Goal: Transaction & Acquisition: Purchase product/service

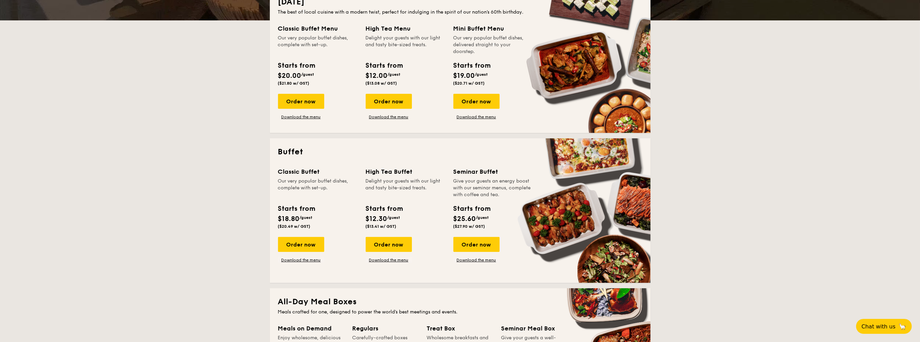
click at [300, 251] on div "Order now" at bounding box center [301, 244] width 46 height 15
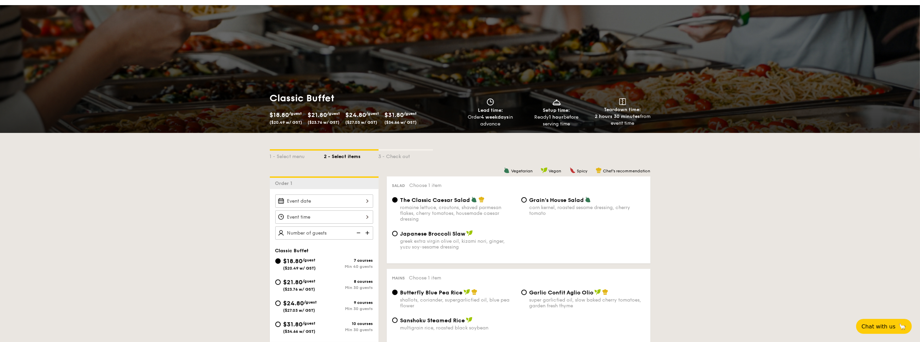
scroll to position [42, 0]
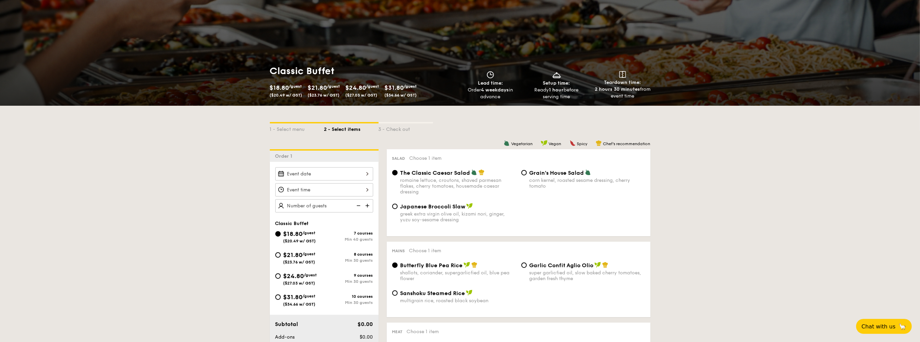
click at [312, 278] on div "$24.80 /guest ($27.03 w/ GST)" at bounding box center [300, 278] width 34 height 14
click at [281, 278] on input "$24.80 /guest ($27.03 w/ GST) 9 courses Min 30 guests" at bounding box center [277, 275] width 5 height 5
radio input "true"
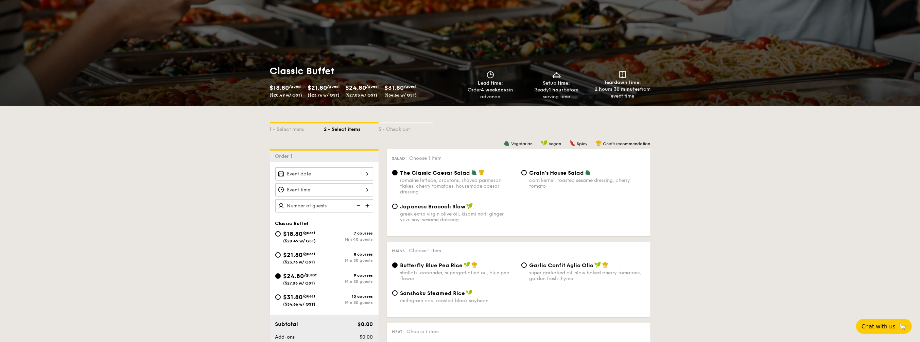
radio input "true"
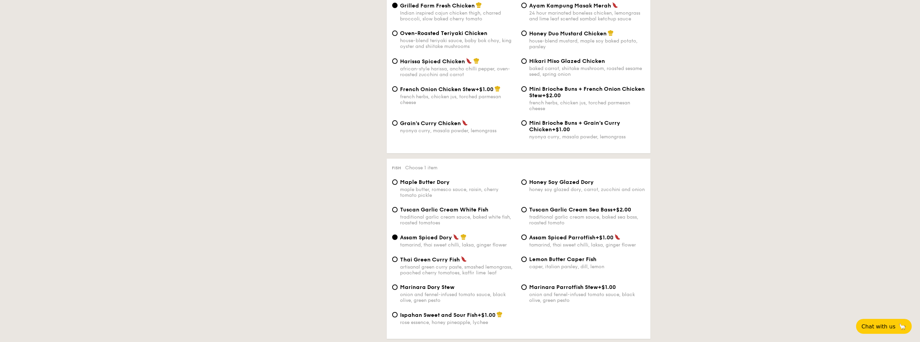
scroll to position [467, 0]
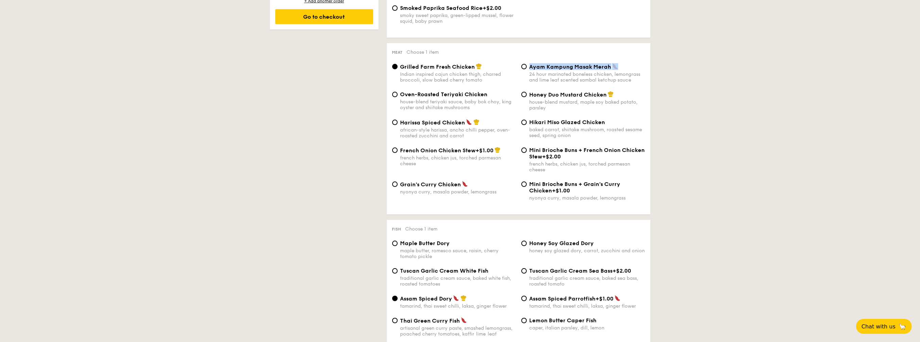
drag, startPoint x: 530, startPoint y: 68, endPoint x: 636, endPoint y: 69, distance: 106.0
click at [636, 69] on div "Ayam Kampung Masak Merah" at bounding box center [587, 66] width 116 height 7
copy span "Ayam Kampung Masak Merah"
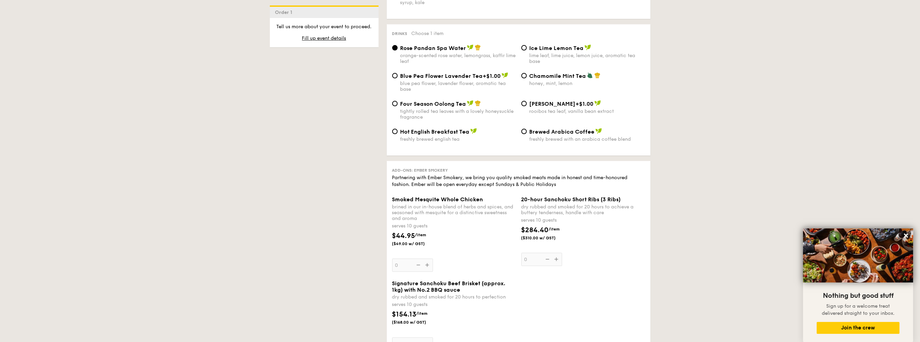
scroll to position [1478, 0]
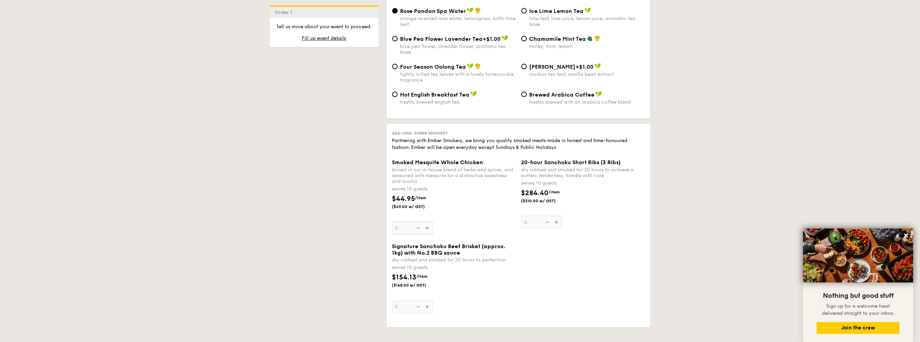
drag, startPoint x: 430, startPoint y: 297, endPoint x: 390, endPoint y: 288, distance: 41.1
click at [390, 288] on div "$154.13 /item ($168.00 w/ GST)" at bounding box center [415, 280] width 52 height 16
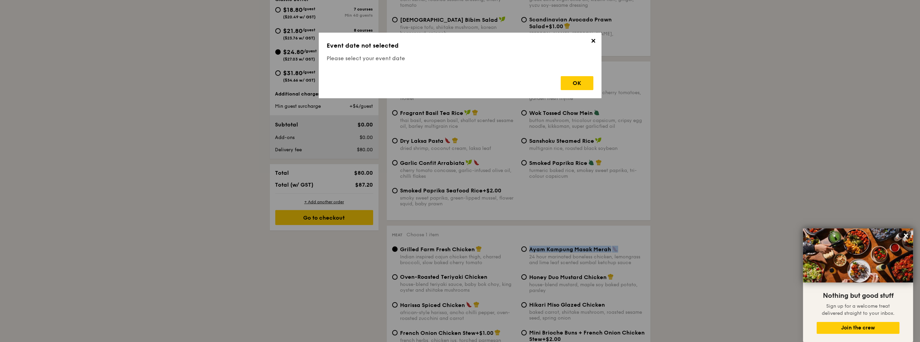
scroll to position [181, 0]
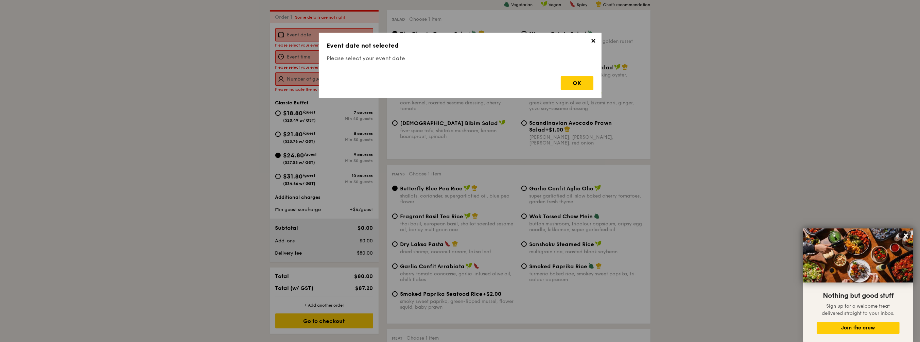
click at [595, 42] on span "✕" at bounding box center [593, 42] width 10 height 10
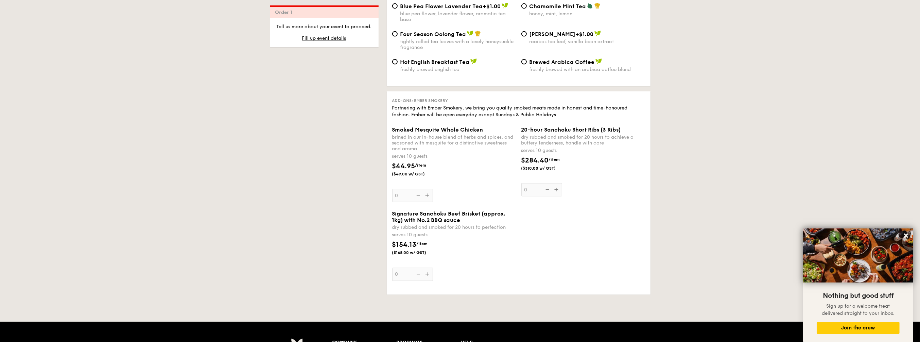
scroll to position [1520, 0]
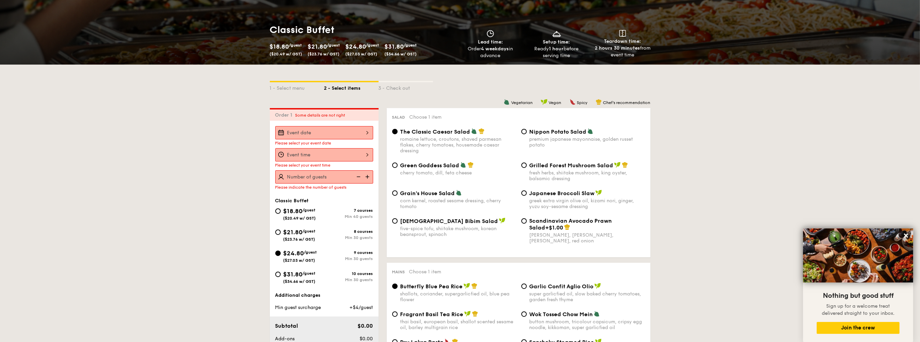
scroll to position [85, 0]
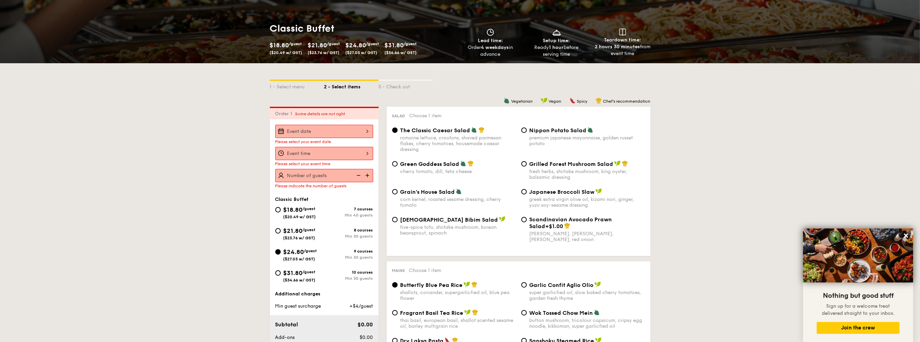
click at [303, 230] on span "$21.80" at bounding box center [292, 230] width 19 height 7
click at [281, 230] on input "$21.80 /guest ($23.76 w/ GST) 8 courses Min 30 guests" at bounding box center [277, 230] width 5 height 5
radio input "true"
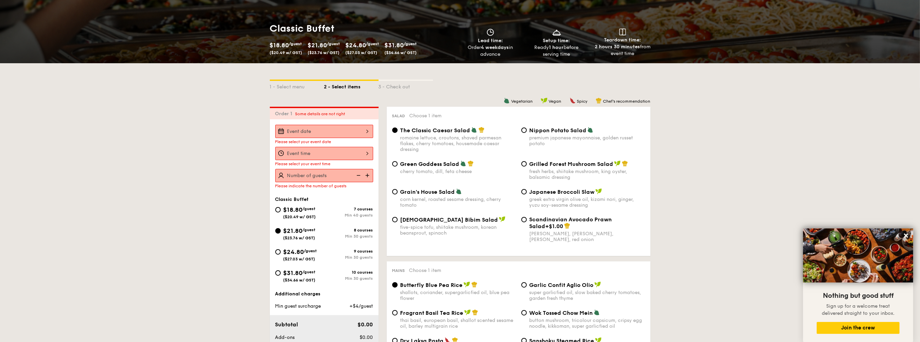
radio input "true"
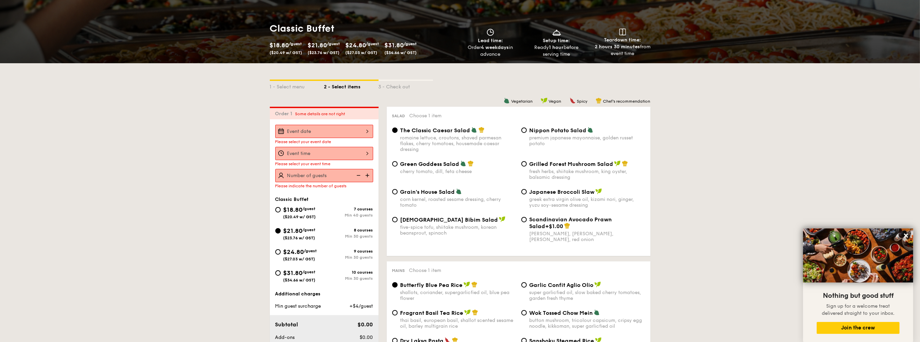
click at [339, 134] on div at bounding box center [324, 131] width 98 height 13
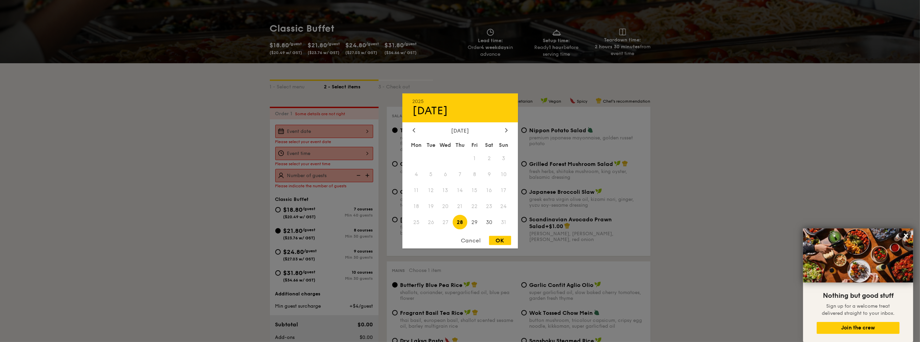
click at [507, 129] on icon at bounding box center [506, 130] width 3 height 4
click at [432, 157] on span "2" at bounding box center [430, 158] width 15 height 15
click at [494, 240] on div "OK" at bounding box center [500, 240] width 22 height 9
type input "[DATE]"
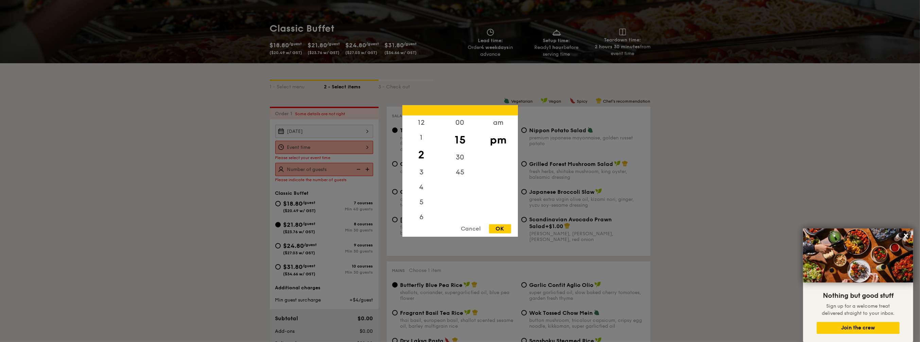
click at [337, 151] on div "12 1 2 3 4 5 6 7 8 9 10 11 00 15 30 45 am pm Cancel OK" at bounding box center [324, 147] width 98 height 13
click at [413, 123] on div "12" at bounding box center [421, 123] width 38 height 15
click at [422, 213] on div "11" at bounding box center [421, 213] width 38 height 15
click at [507, 122] on div "am" at bounding box center [498, 123] width 38 height 15
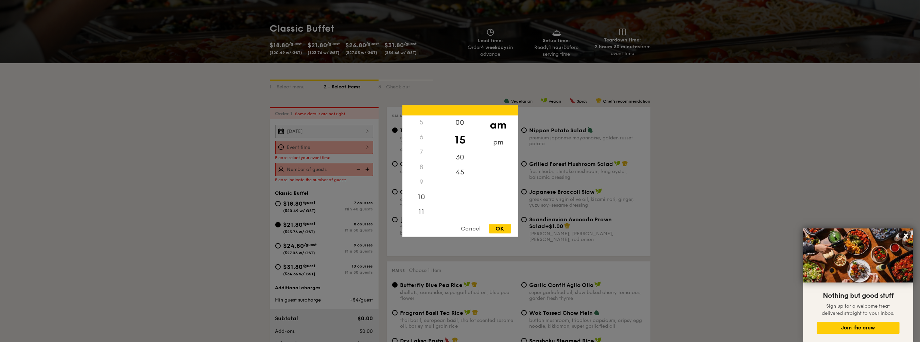
scroll to position [73, 0]
click at [423, 213] on div "11" at bounding box center [421, 214] width 38 height 15
click at [499, 227] on div "OK" at bounding box center [500, 228] width 22 height 9
type input "11:15AM"
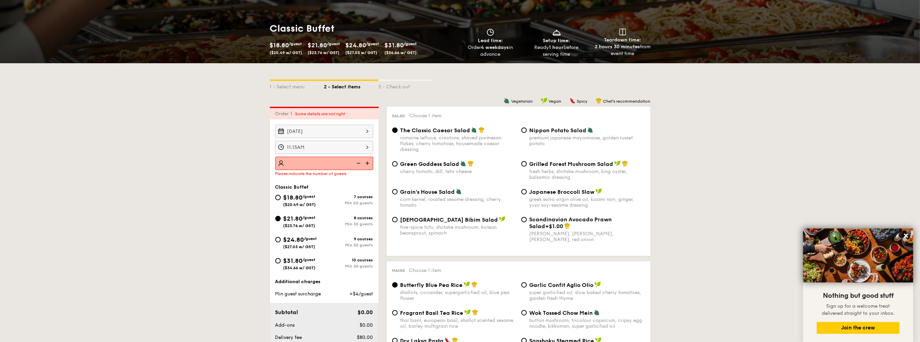
type input "5"
type input "60 guests"
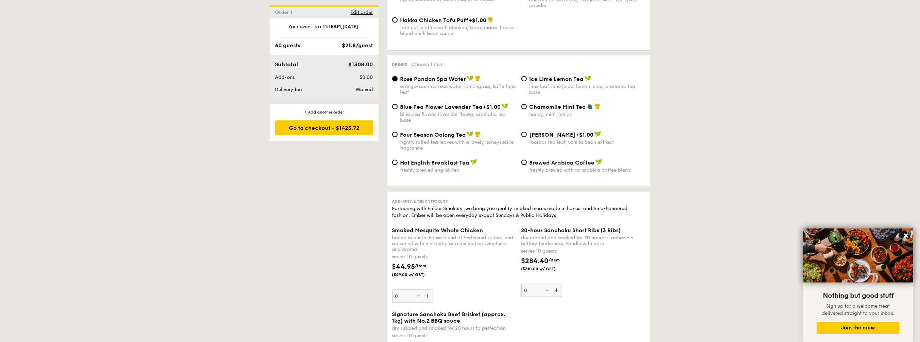
scroll to position [1317, 0]
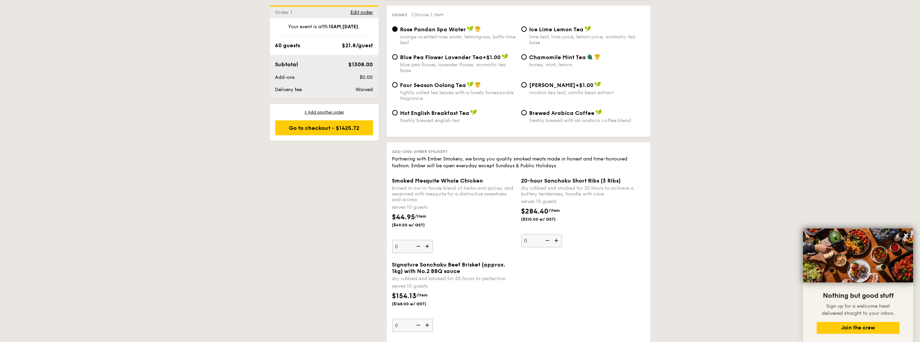
click at [430, 332] on img at bounding box center [428, 325] width 10 height 13
click at [430, 332] on input "0" at bounding box center [412, 325] width 41 height 13
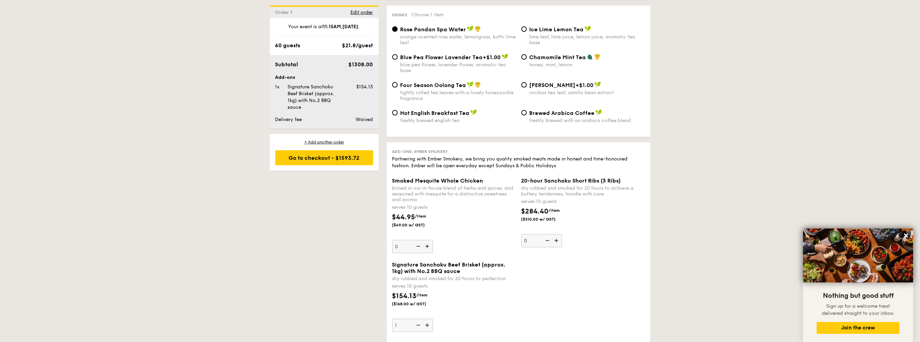
click at [430, 332] on img at bounding box center [428, 325] width 10 height 13
click at [430, 332] on input "1" at bounding box center [412, 325] width 41 height 13
type input "2"
click at [428, 253] on img at bounding box center [428, 246] width 10 height 13
click at [428, 253] on input "0" at bounding box center [412, 246] width 41 height 13
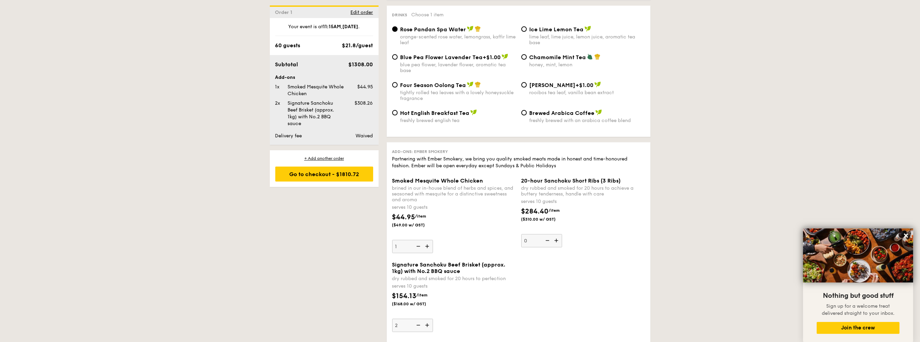
click at [416, 253] on img at bounding box center [417, 246] width 10 height 13
click at [416, 253] on input "1" at bounding box center [412, 246] width 41 height 13
type input "0"
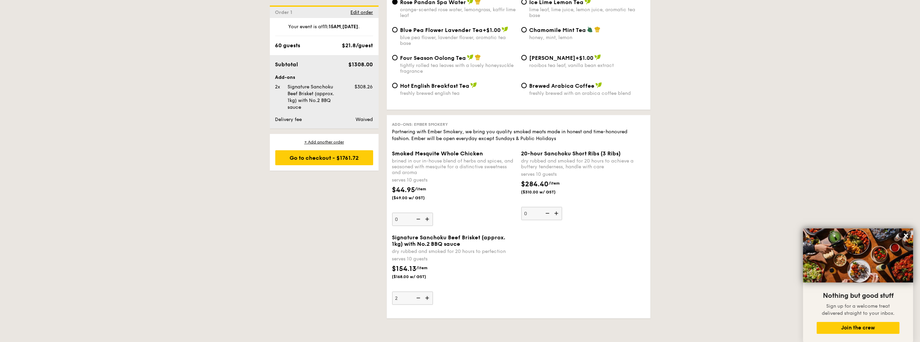
scroll to position [1359, 0]
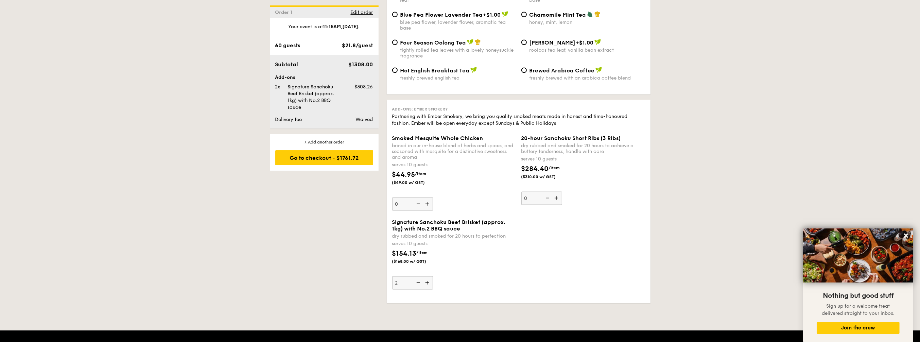
click at [426, 289] on img at bounding box center [428, 282] width 10 height 13
click at [426, 289] on input "2" at bounding box center [412, 282] width 41 height 13
type input "3"
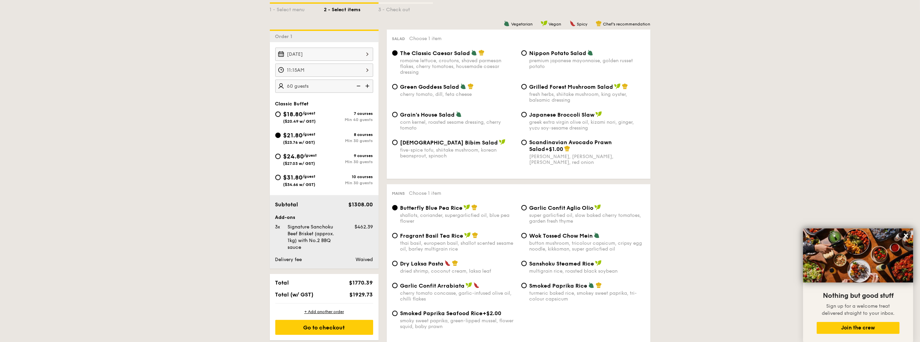
scroll to position [170, 0]
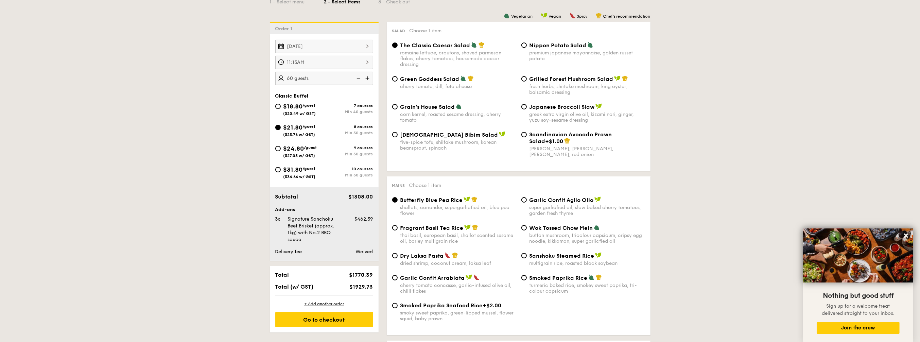
click at [359, 77] on img at bounding box center [358, 78] width 10 height 13
click at [369, 78] on img at bounding box center [368, 78] width 10 height 13
type input "60 guests"
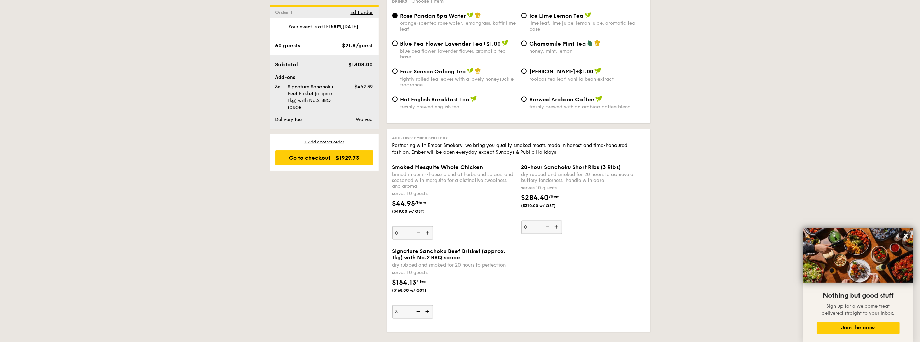
scroll to position [1317, 0]
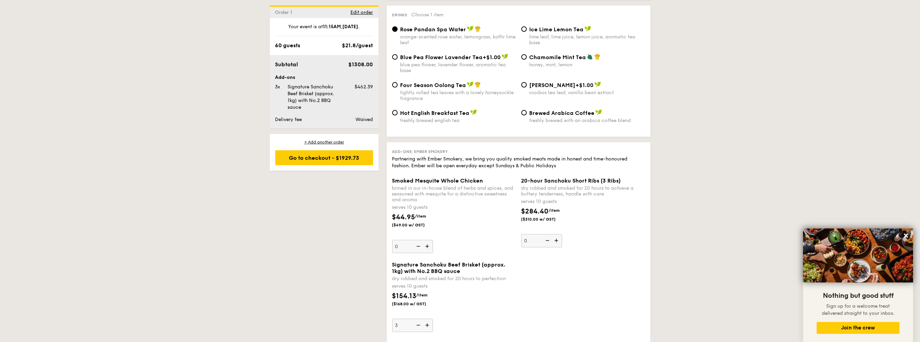
click at [430, 253] on img at bounding box center [428, 246] width 10 height 13
click at [430, 253] on input "0" at bounding box center [412, 246] width 41 height 13
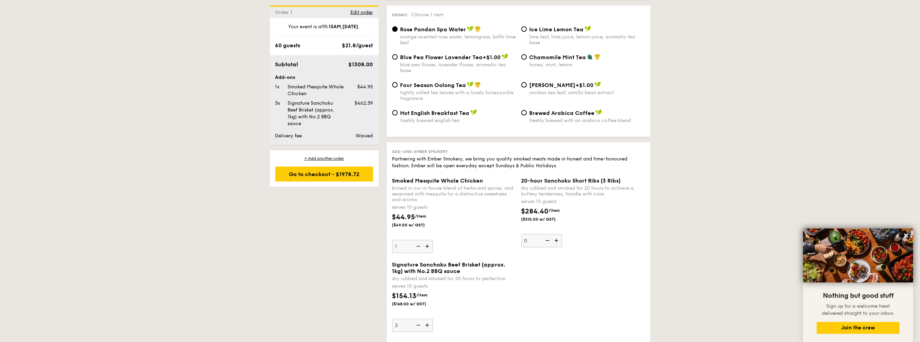
click at [430, 253] on img at bounding box center [428, 246] width 10 height 13
click at [430, 253] on input "1" at bounding box center [412, 246] width 41 height 13
type input "2"
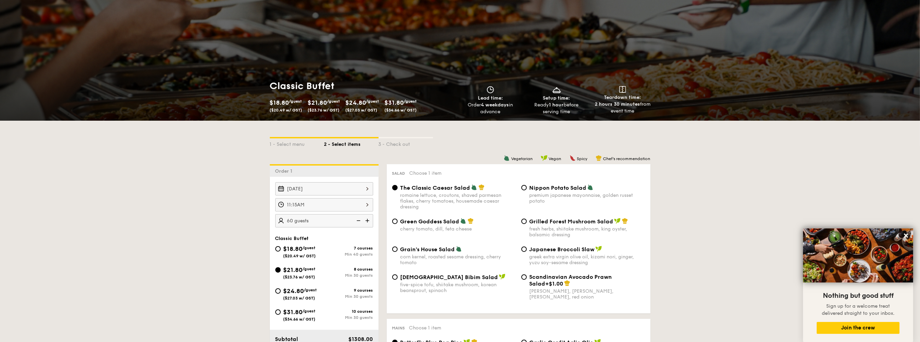
scroll to position [42, 0]
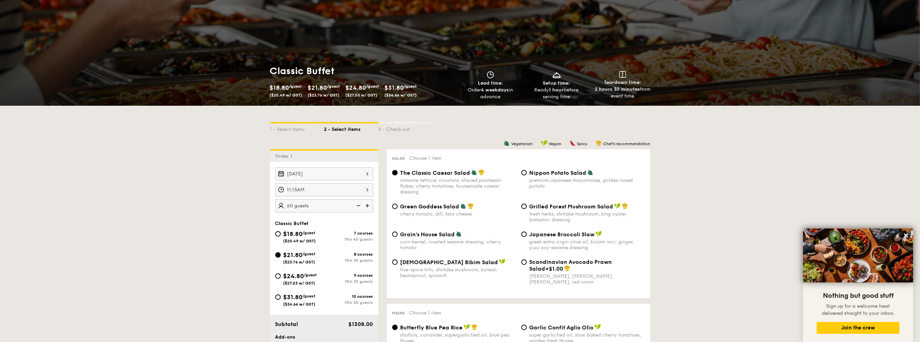
click at [359, 203] on img at bounding box center [358, 205] width 10 height 13
type input "55 guests"
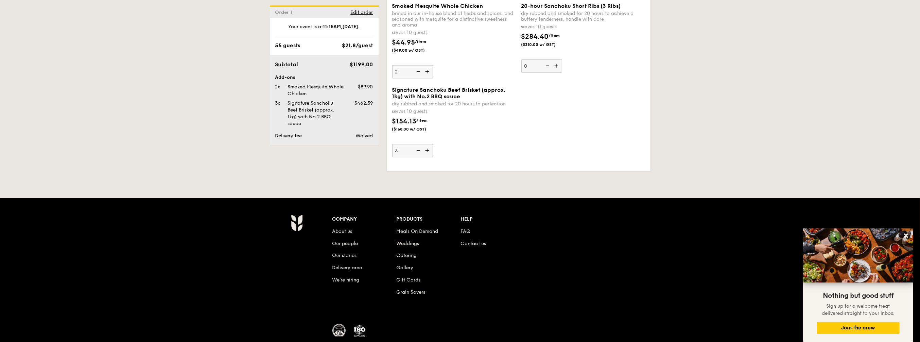
scroll to position [1546, 0]
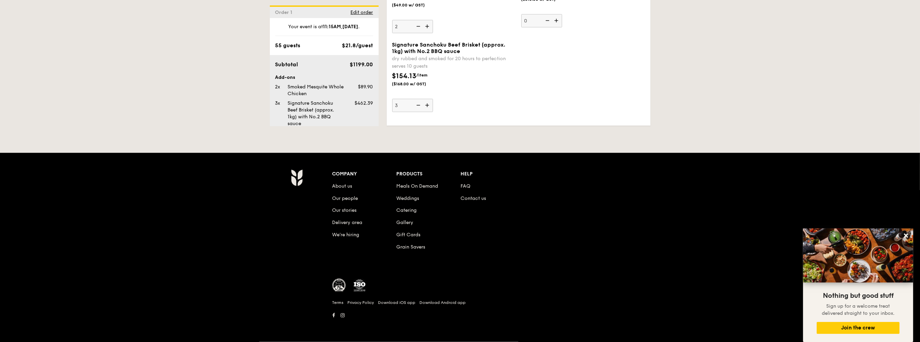
click at [416, 105] on img at bounding box center [417, 105] width 10 height 13
click at [416, 105] on input "3" at bounding box center [412, 105] width 41 height 13
type input "2"
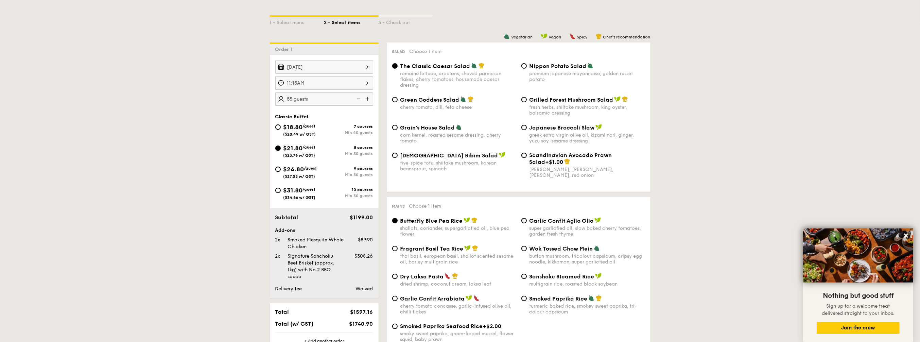
scroll to position [170, 0]
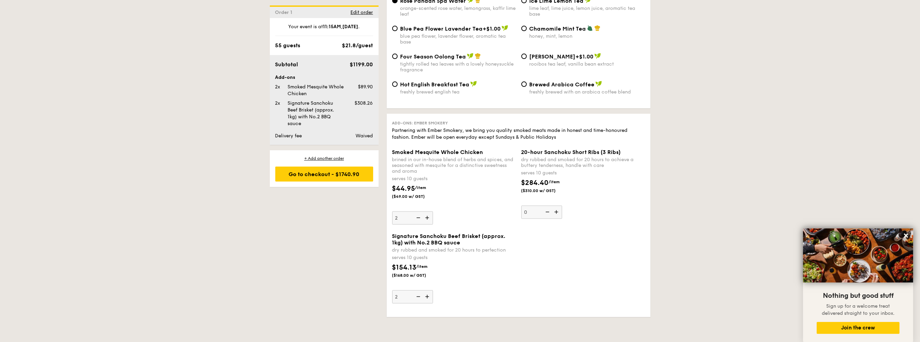
scroll to position [1334, 0]
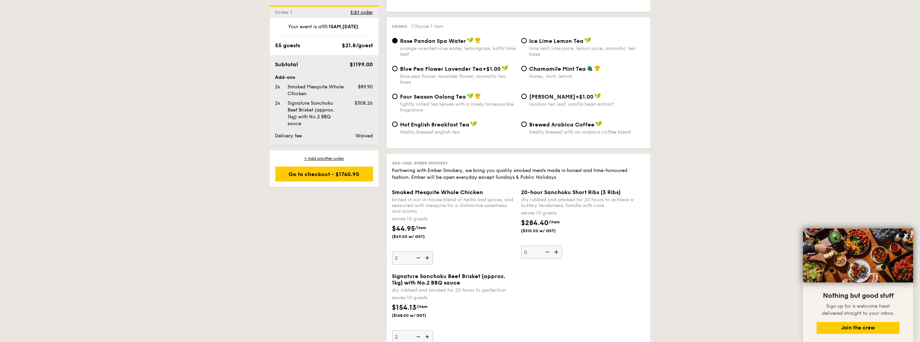
scroll to position [1291, 0]
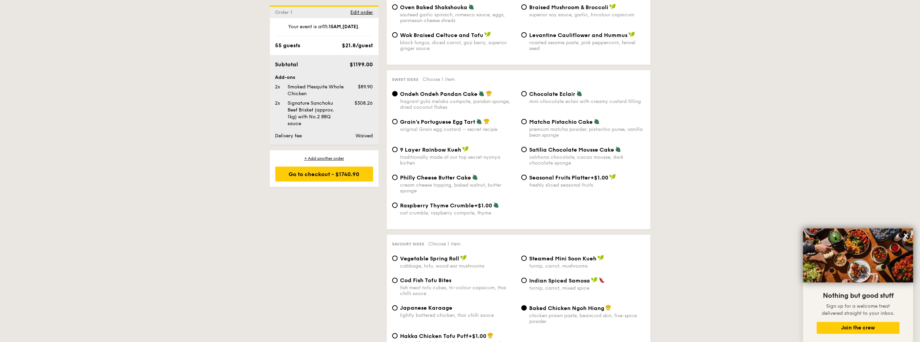
drag, startPoint x: 362, startPoint y: 42, endPoint x: 366, endPoint y: 39, distance: 5.7
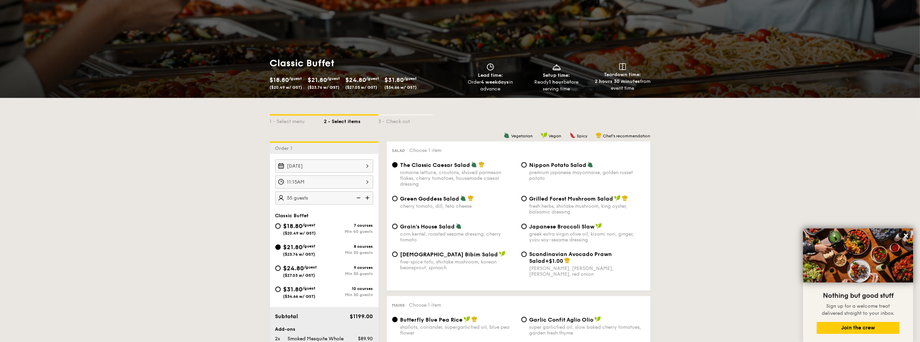
scroll to position [0, 0]
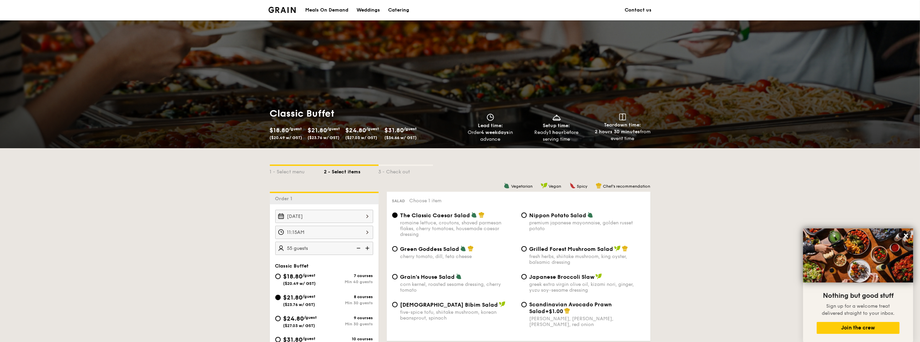
click at [363, 248] on img at bounding box center [368, 248] width 10 height 13
type input "60 guests"
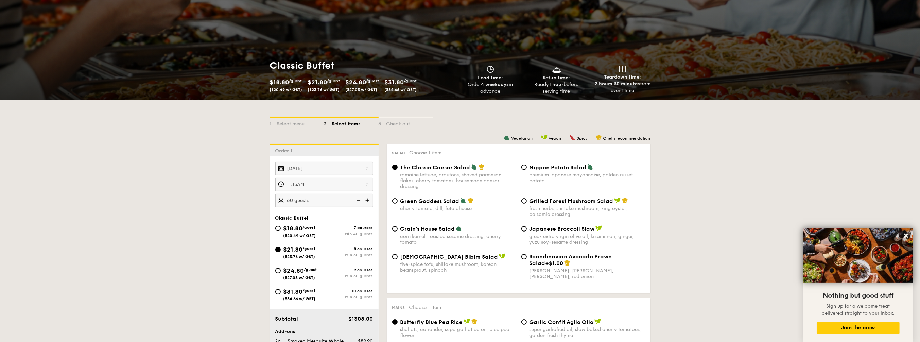
scroll to position [127, 0]
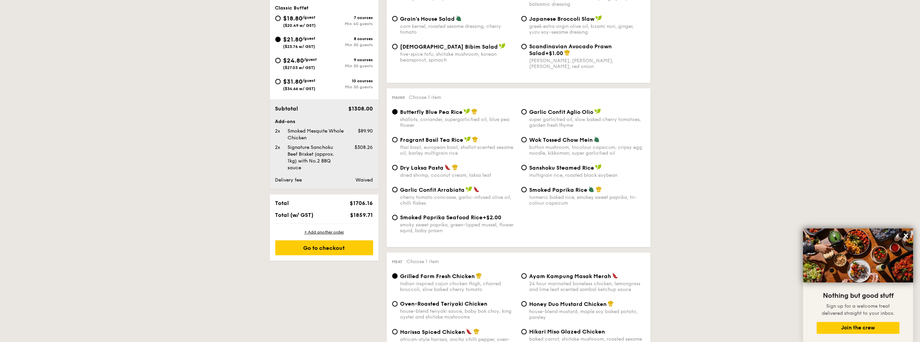
scroll to position [255, 0]
